Goal: Task Accomplishment & Management: Manage account settings

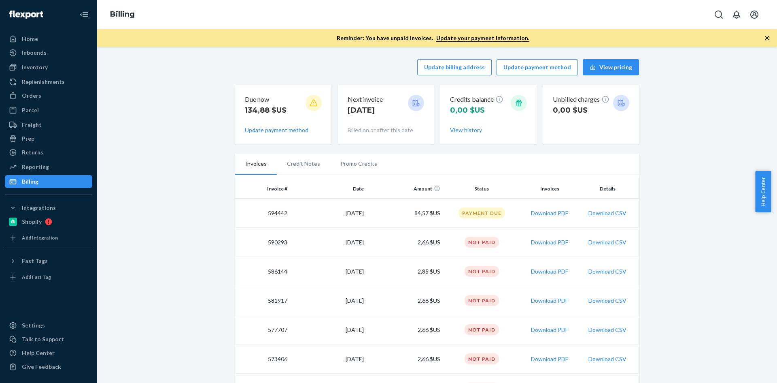
click at [482, 214] on div "Payment Due" at bounding box center [482, 212] width 47 height 11
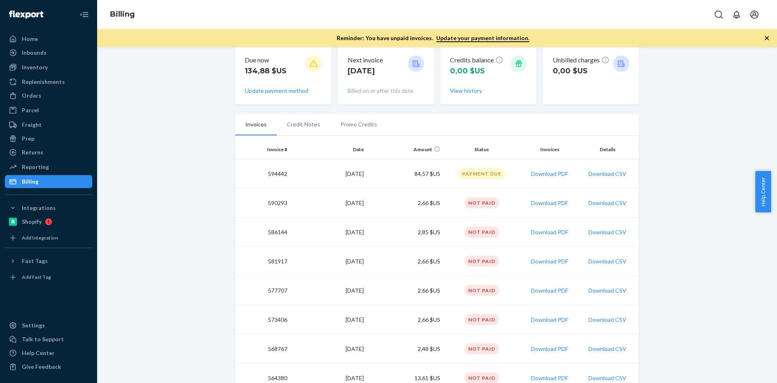
scroll to position [40, 0]
drag, startPoint x: 356, startPoint y: 174, endPoint x: 309, endPoint y: 173, distance: 47.8
click at [353, 174] on td "[DATE]" at bounding box center [329, 172] width 77 height 29
click at [309, 173] on td "[DATE]" at bounding box center [329, 172] width 77 height 29
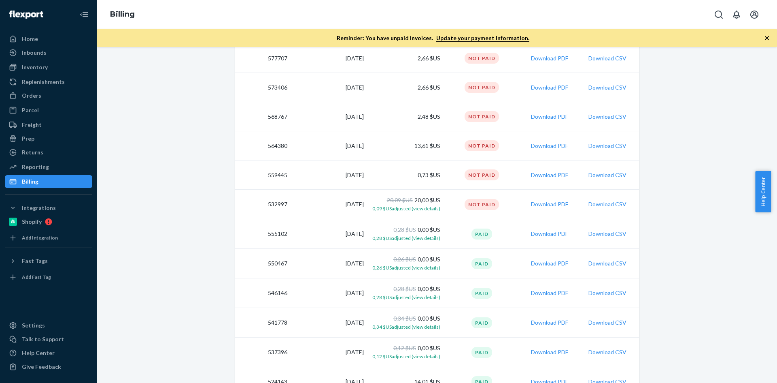
scroll to position [243, 0]
click at [466, 234] on div "Not Paid" at bounding box center [482, 232] width 34 height 11
drag, startPoint x: 264, startPoint y: 232, endPoint x: 286, endPoint y: 235, distance: 22.1
click at [286, 235] on td "532997" at bounding box center [262, 233] width 55 height 30
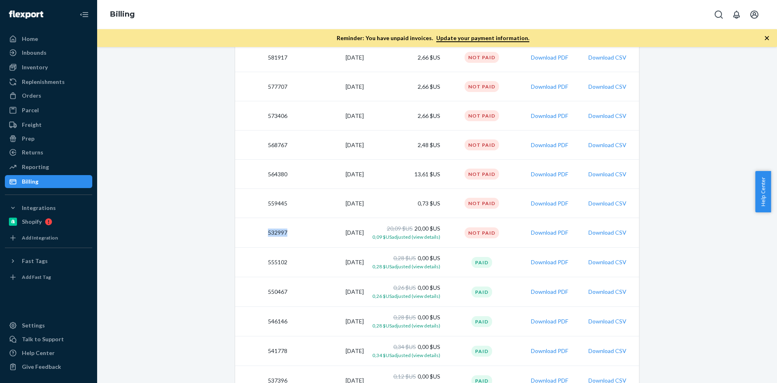
copy td "532997"
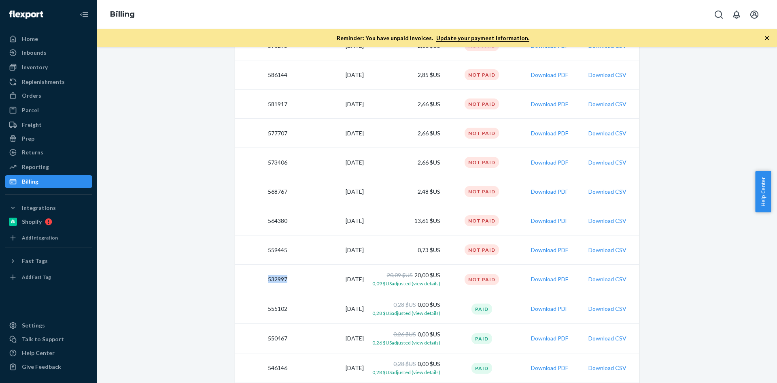
scroll to position [40, 0]
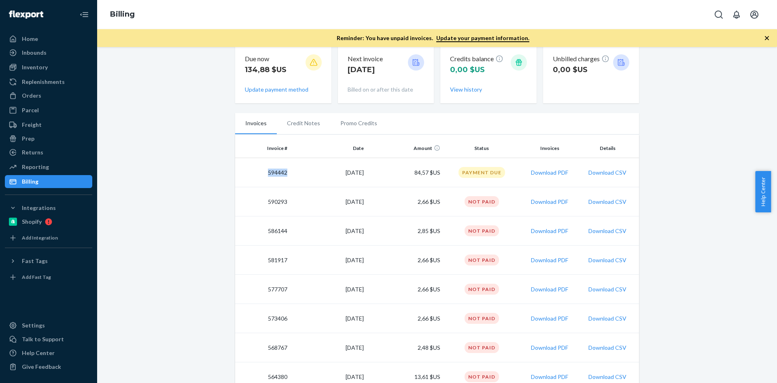
drag, startPoint x: 262, startPoint y: 173, endPoint x: 285, endPoint y: 174, distance: 22.7
click at [285, 174] on td "594442" at bounding box center [262, 172] width 55 height 29
copy td "594442"
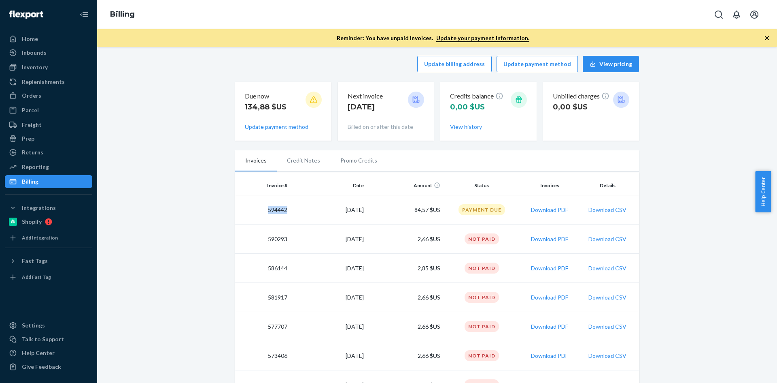
scroll to position [0, 0]
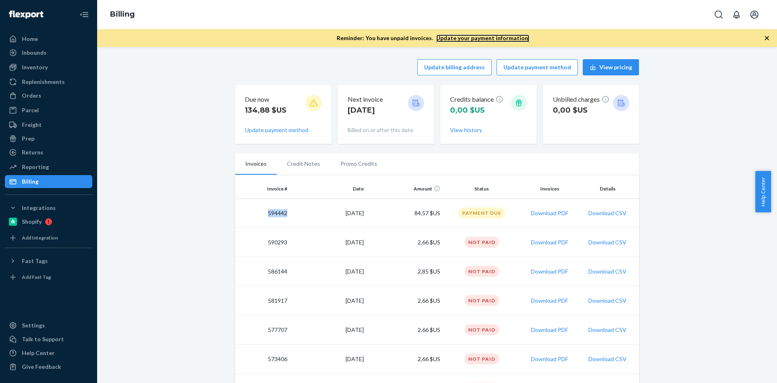
click at [449, 37] on link "Update your payment information." at bounding box center [483, 38] width 93 height 8
click at [454, 39] on link "Update your payment information." at bounding box center [483, 38] width 93 height 8
click at [548, 65] on button "Update payment method" at bounding box center [537, 67] width 81 height 16
click at [520, 71] on button "Update payment method" at bounding box center [537, 67] width 81 height 16
click at [292, 128] on button "Update payment method" at bounding box center [277, 130] width 64 height 8
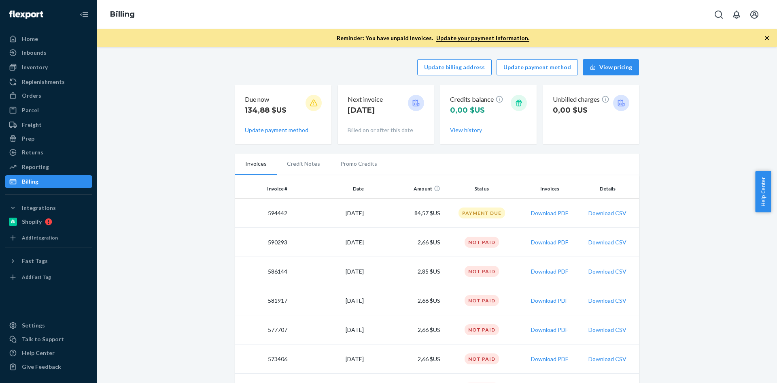
drag, startPoint x: 301, startPoint y: 106, endPoint x: 306, endPoint y: 105, distance: 4.5
click at [304, 106] on div "Due now 134,88 $US" at bounding box center [283, 107] width 77 height 25
click at [310, 105] on icon at bounding box center [314, 103] width 8 height 8
click at [256, 101] on p "Due now" at bounding box center [266, 99] width 42 height 9
click at [268, 109] on p "134,88 $US" at bounding box center [266, 110] width 42 height 11
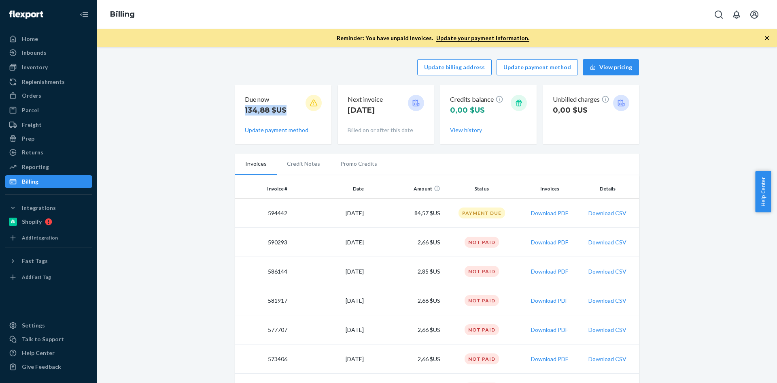
drag, startPoint x: 285, startPoint y: 110, endPoint x: 229, endPoint y: 115, distance: 56.1
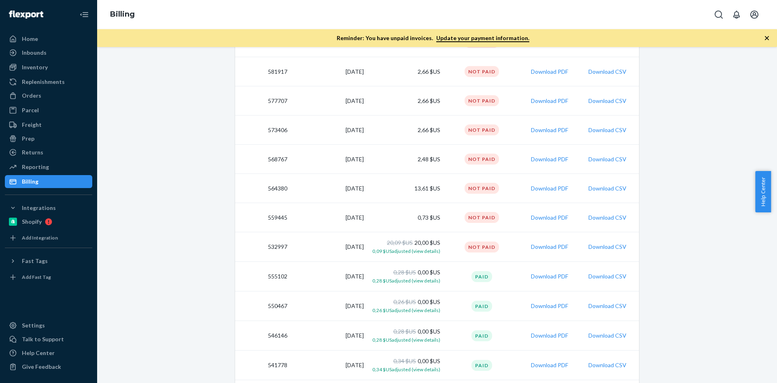
scroll to position [243, 0]
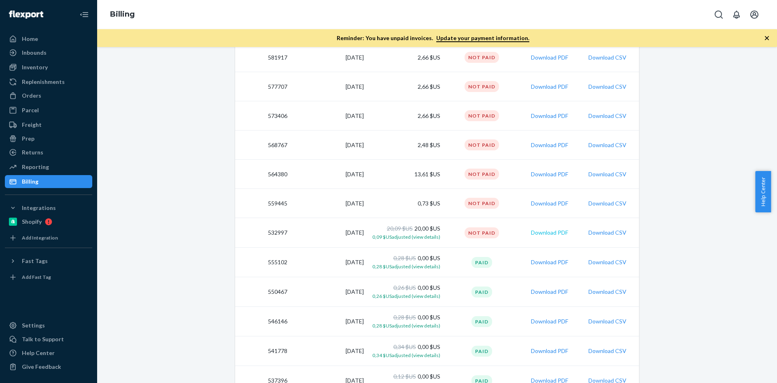
click at [538, 230] on button "Download PDF" at bounding box center [549, 232] width 37 height 8
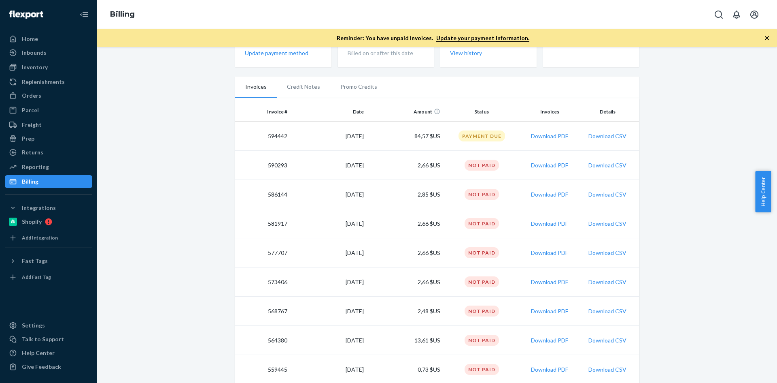
scroll to position [40, 0]
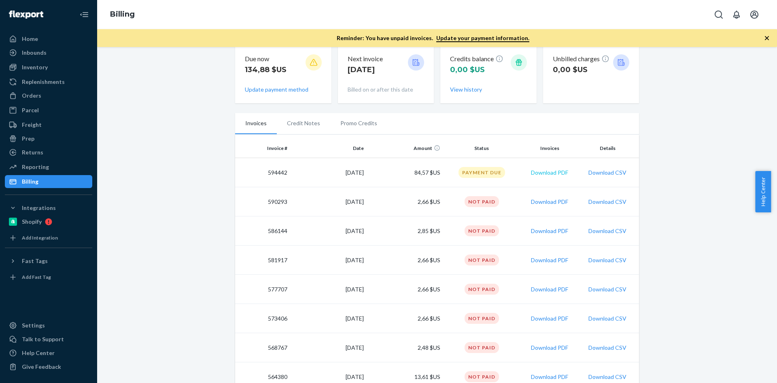
click at [536, 171] on button "Download PDF" at bounding box center [549, 172] width 37 height 8
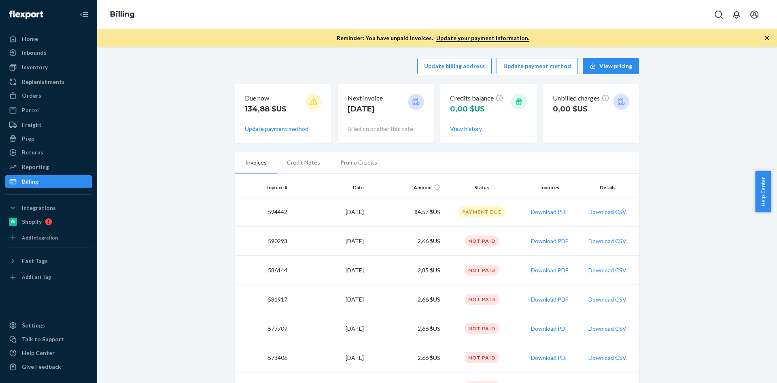
scroll to position [0, 0]
click at [597, 66] on button "View pricing" at bounding box center [611, 67] width 56 height 16
click at [60, 224] on div "Shopify" at bounding box center [49, 221] width 86 height 11
